Goal: Find specific page/section: Find specific page/section

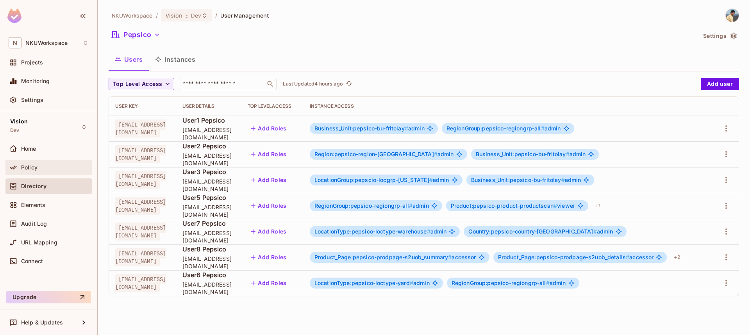
click at [23, 165] on span "Policy" at bounding box center [29, 168] width 16 height 6
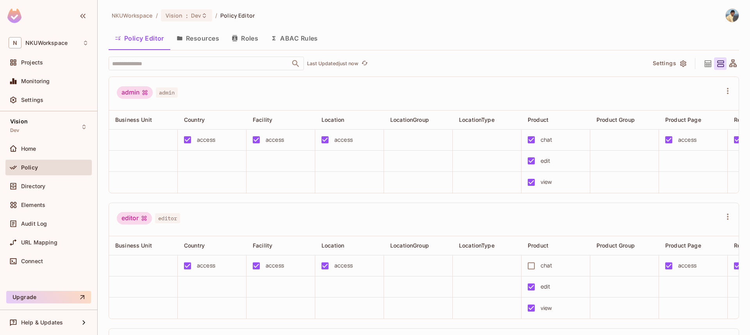
click at [215, 41] on button "Resources" at bounding box center [197, 39] width 55 height 20
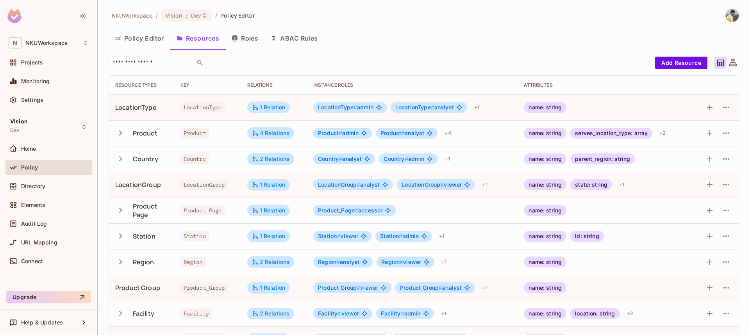
click at [733, 63] on icon at bounding box center [733, 63] width 10 height 10
